Goal: Information Seeking & Learning: Find specific fact

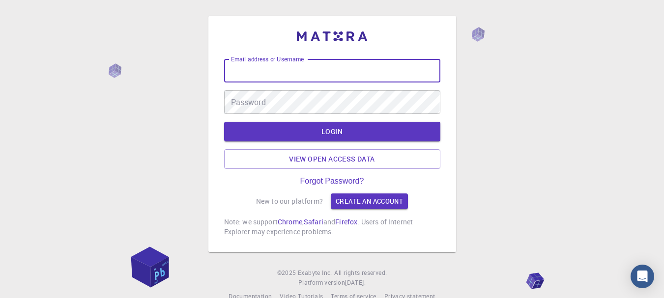
click at [262, 72] on input "Email address or Username" at bounding box center [332, 71] width 216 height 24
type input "himanshukalita333"
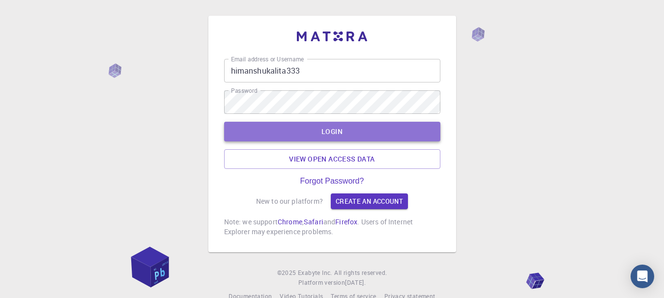
click at [289, 127] on button "LOGIN" at bounding box center [332, 132] width 216 height 20
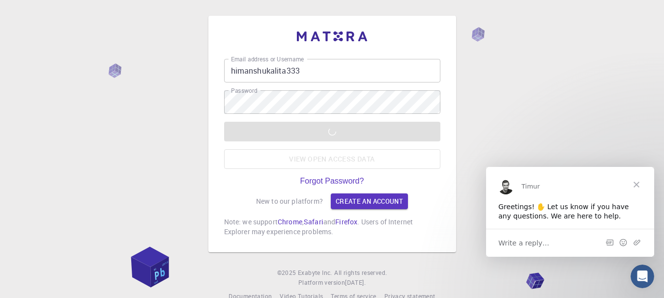
click at [518, 242] on span "Write a reply…" at bounding box center [523, 242] width 51 height 13
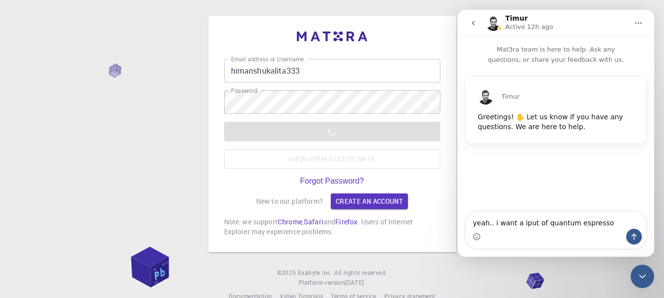
drag, startPoint x: 518, startPoint y: 232, endPoint x: 519, endPoint y: 224, distance: 7.9
click at [519, 224] on div "yeah.. i want a iput of quantum espresso yeah.. i want a iput of quantum espres…" at bounding box center [556, 230] width 180 height 36
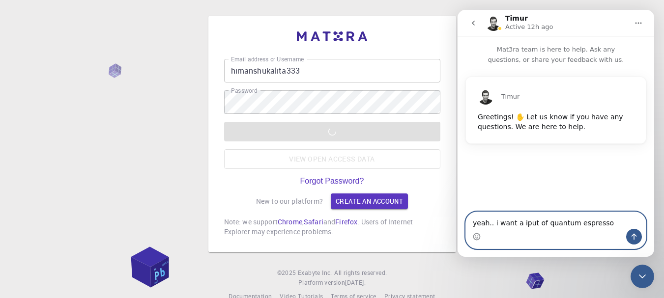
click at [519, 224] on textarea "yeah.. i want a iput of quantum espresso" at bounding box center [556, 220] width 180 height 17
click at [611, 222] on textarea "yeah.. i want a input of quantum espresso" at bounding box center [556, 220] width 180 height 17
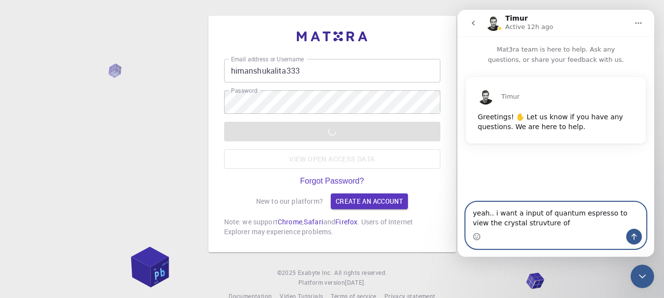
click at [509, 225] on textarea "yeah.. i want a input of quantum espresso to view the crystal struvture of" at bounding box center [556, 216] width 180 height 27
click at [537, 221] on textarea "yeah.. i want a input of quantum espresso to view the crystal structure of" at bounding box center [556, 216] width 180 height 27
type textarea "yeah.. i want a input of quantum espresso to view the crystal structure of Ca2N…"
click at [633, 237] on icon "Send a message…" at bounding box center [634, 237] width 8 height 8
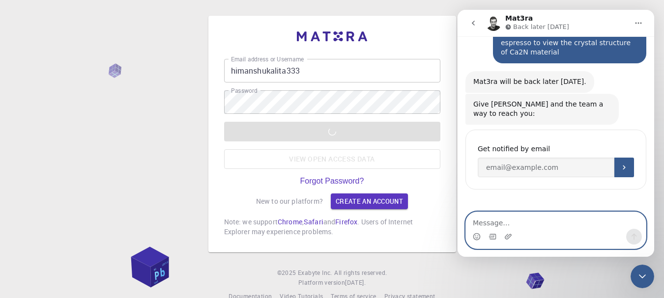
scroll to position [130, 0]
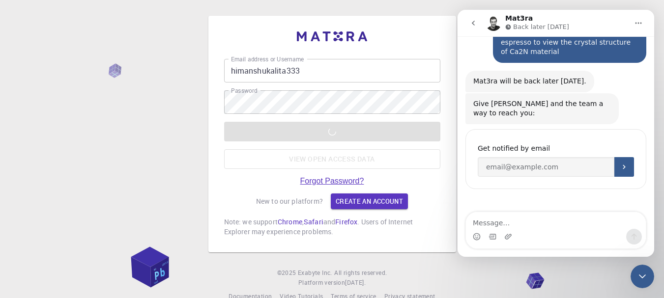
click at [332, 178] on link "Forgot Password?" at bounding box center [332, 181] width 64 height 9
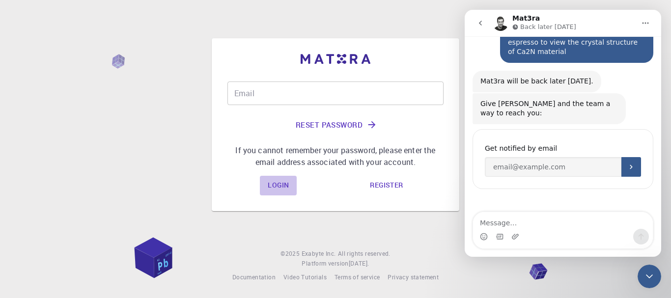
click at [281, 182] on link "Login" at bounding box center [278, 186] width 37 height 20
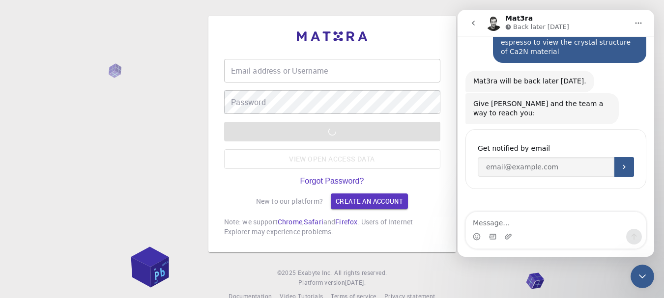
type input "himanshukalita333"
click at [348, 132] on div "LOGIN View open access data" at bounding box center [332, 145] width 216 height 47
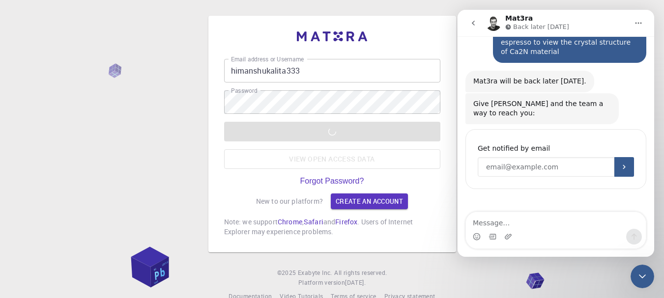
click at [498, 157] on input "Enter your email" at bounding box center [546, 167] width 137 height 20
type input "[EMAIL_ADDRESS][DOMAIN_NAME]"
click at [620, 157] on button "Submit" at bounding box center [624, 167] width 20 height 20
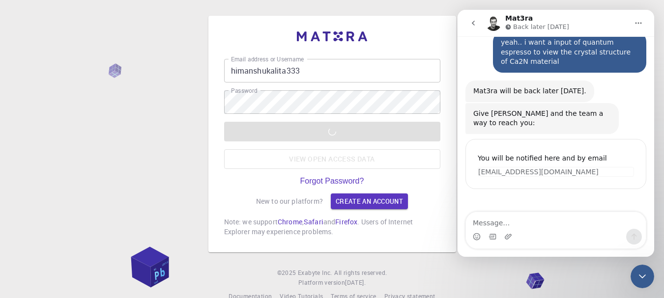
click at [469, 22] on button "go back" at bounding box center [473, 23] width 19 height 19
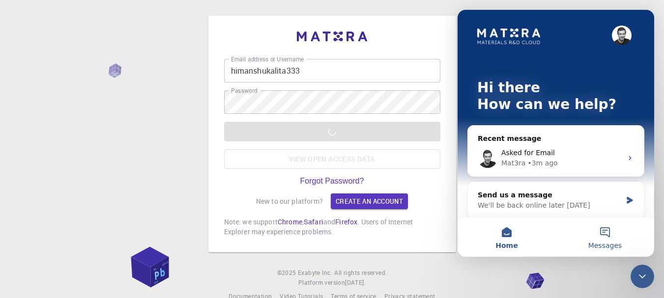
click at [615, 234] on button "Messages" at bounding box center [605, 237] width 98 height 39
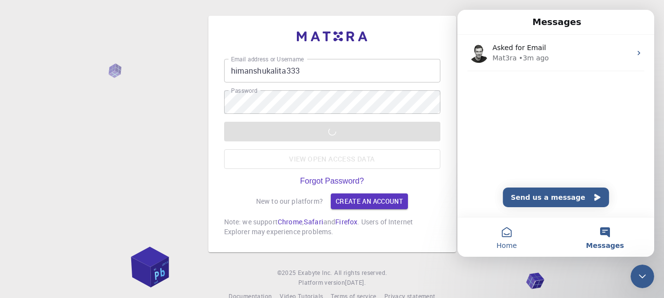
click at [506, 242] on span "Home" at bounding box center [506, 245] width 20 height 7
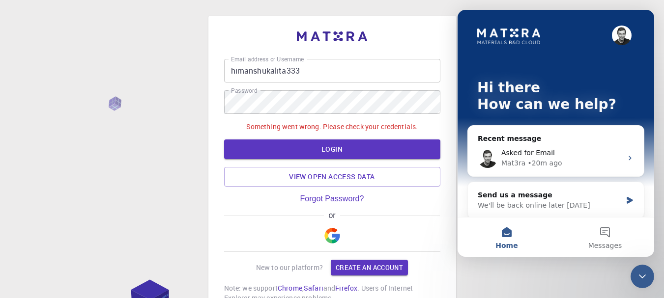
click at [180, 141] on div "Email address or Username himanshukalita333 Email address or Username Password …" at bounding box center [332, 192] width 664 height 384
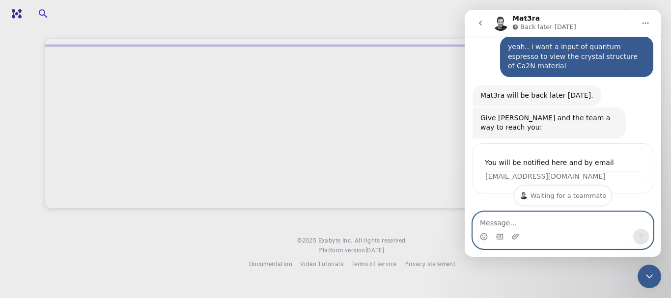
scroll to position [120, 0]
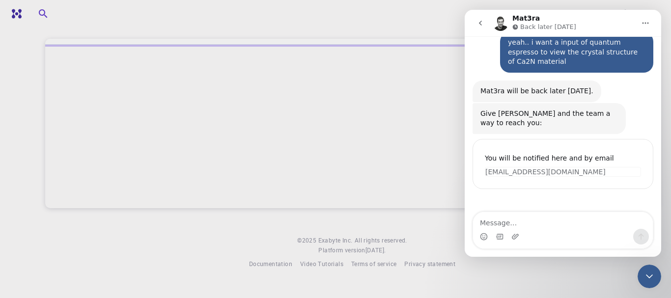
click at [483, 24] on icon "go back" at bounding box center [481, 23] width 8 height 8
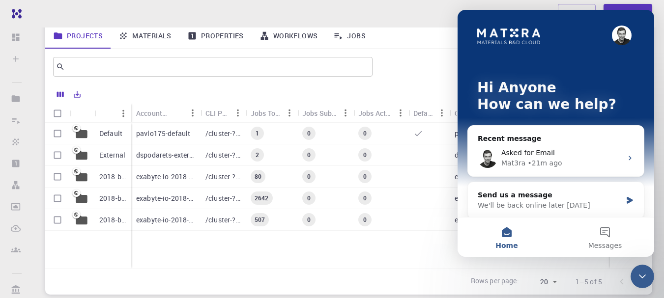
scroll to position [65, 0]
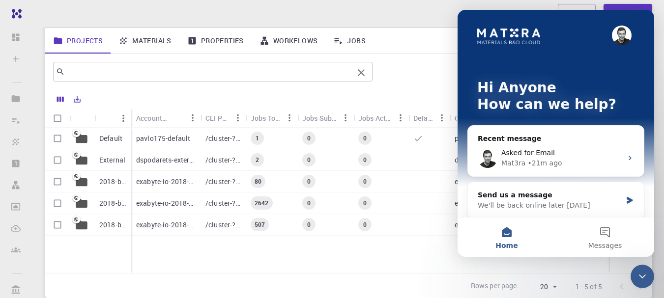
click at [152, 66] on input "text" at bounding box center [209, 72] width 289 height 14
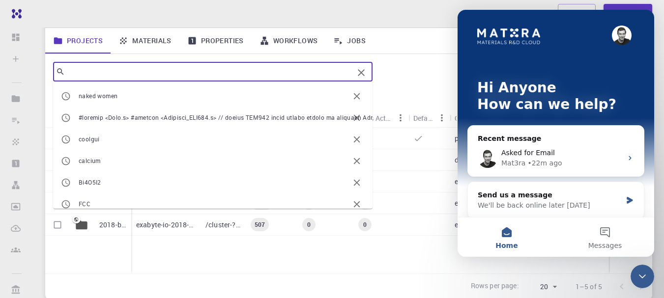
scroll to position [0, 0]
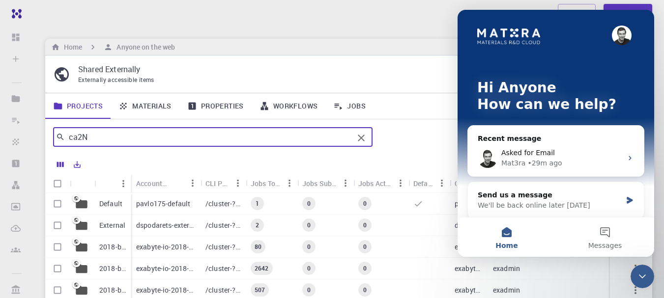
type input "ca2N"
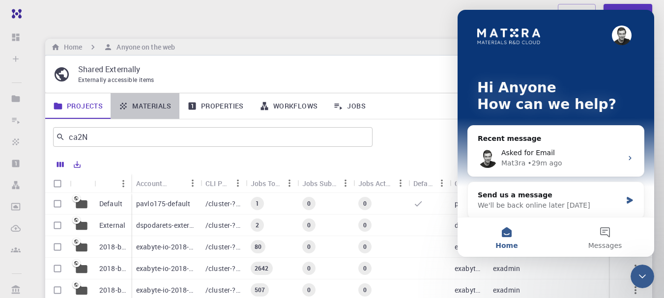
click at [129, 106] on link "Materials" at bounding box center [145, 106] width 69 height 26
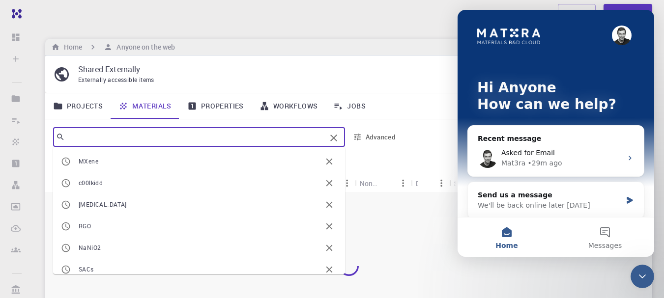
click at [88, 138] on input "text" at bounding box center [195, 137] width 261 height 14
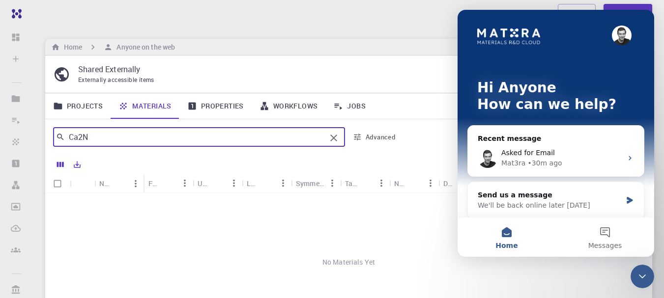
click at [76, 138] on input "Ca2N" at bounding box center [195, 137] width 261 height 14
click at [78, 138] on input "Ca2N" at bounding box center [195, 137] width 261 height 14
type input "B"
type input "MoS2"
